Goal: Transaction & Acquisition: Book appointment/travel/reservation

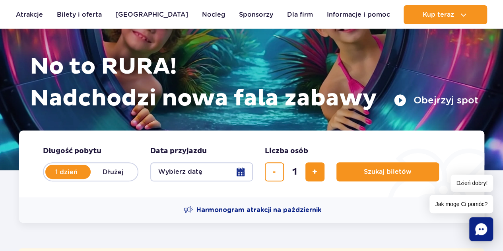
click at [183, 174] on button "Wybierz datę" at bounding box center [201, 171] width 103 height 19
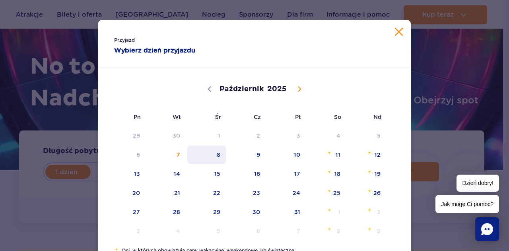
click at [213, 153] on span "8" at bounding box center [206, 154] width 40 height 18
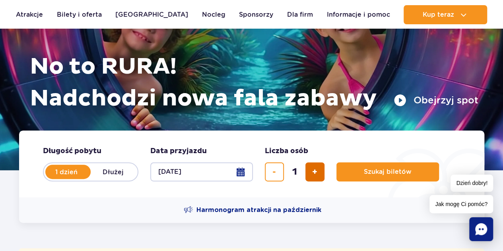
click at [315, 166] on button "dodaj bilet" at bounding box center [314, 171] width 19 height 19
type input "2"
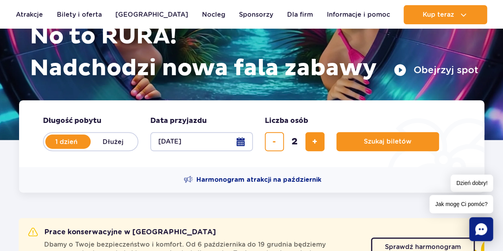
scroll to position [159, 0]
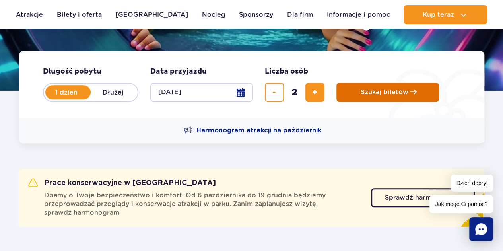
click at [389, 91] on span "Szukaj biletów" at bounding box center [384, 92] width 48 height 7
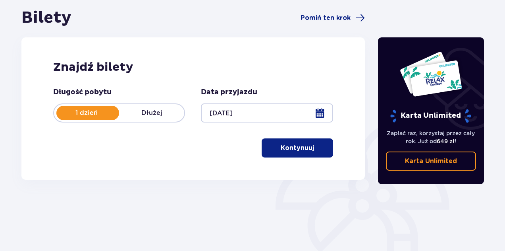
scroll to position [79, 0]
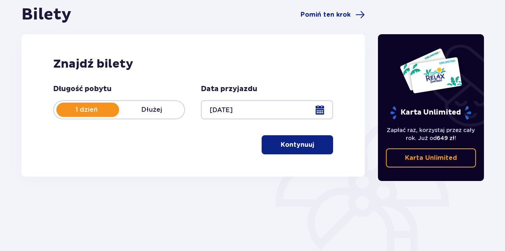
click at [301, 147] on p "Kontynuuj" at bounding box center [297, 144] width 33 height 9
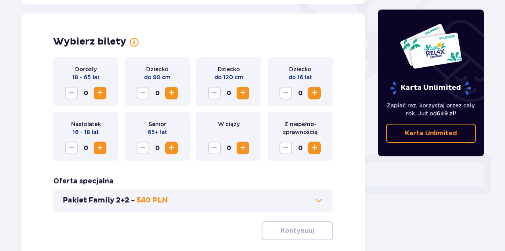
scroll to position [221, 0]
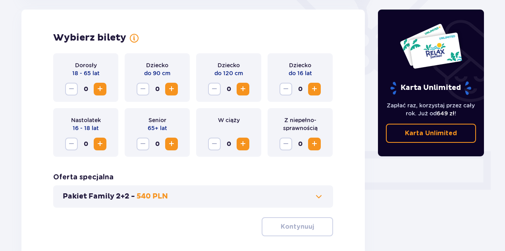
click at [101, 89] on span "Zwiększ" at bounding box center [100, 89] width 10 height 10
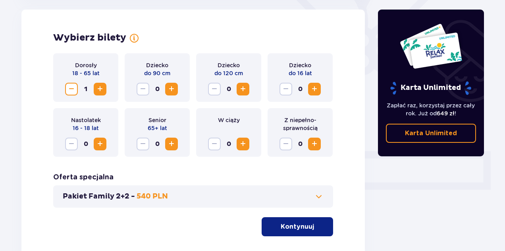
click at [172, 143] on span "Zwiększ" at bounding box center [172, 144] width 10 height 10
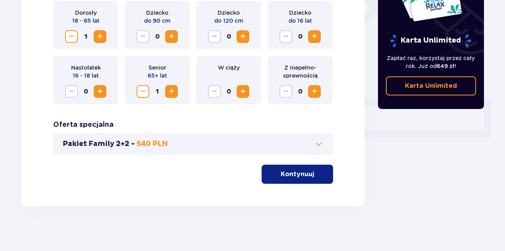
scroll to position [276, 0]
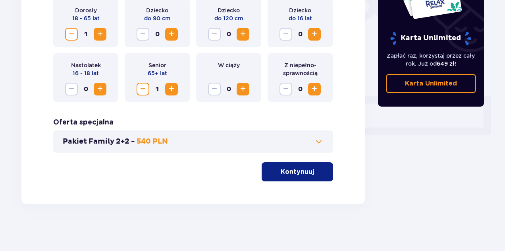
click at [294, 171] on p "Kontynuuj" at bounding box center [297, 171] width 33 height 9
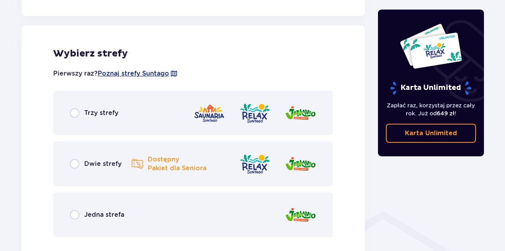
scroll to position [441, 0]
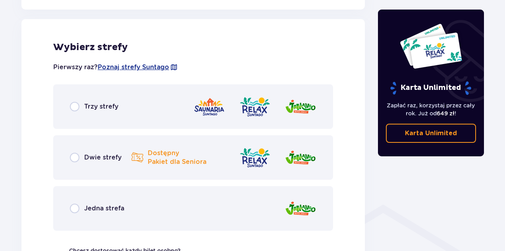
click at [75, 106] on input "radio" at bounding box center [75, 107] width 10 height 10
radio input "true"
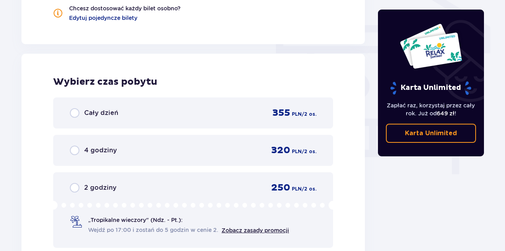
scroll to position [718, 0]
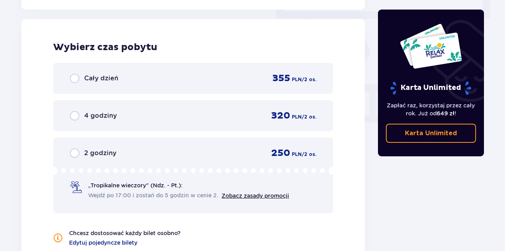
click at [72, 116] on input "radio" at bounding box center [75, 116] width 10 height 10
radio input "true"
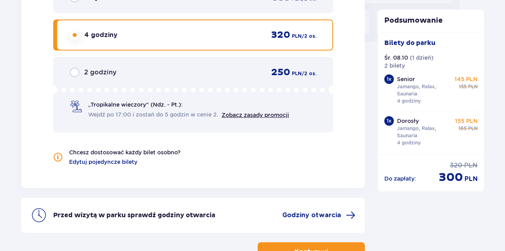
scroll to position [816, 0]
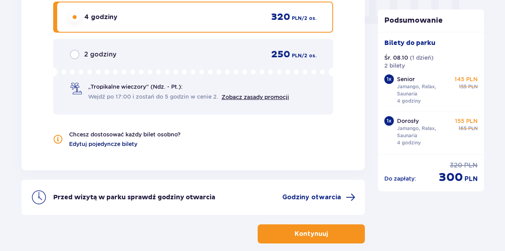
click at [120, 143] on span "Edytuj pojedyncze bilety" at bounding box center [103, 144] width 68 height 8
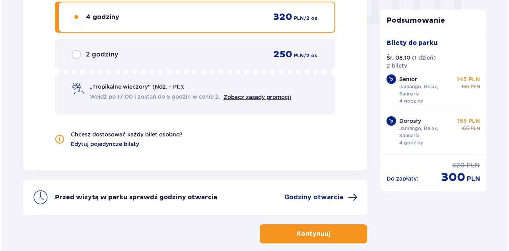
scroll to position [440, 0]
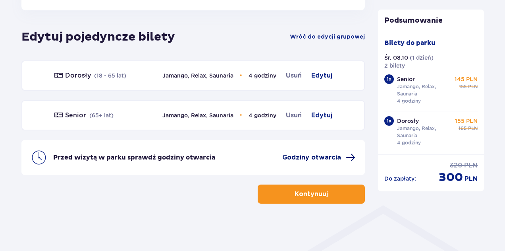
click at [329, 156] on span "Godziny otwarcia" at bounding box center [312, 157] width 59 height 9
